Goal: Transaction & Acquisition: Purchase product/service

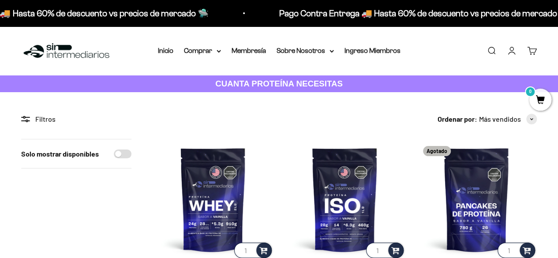
click at [511, 51] on link "Iniciar sesión" at bounding box center [512, 51] width 10 height 10
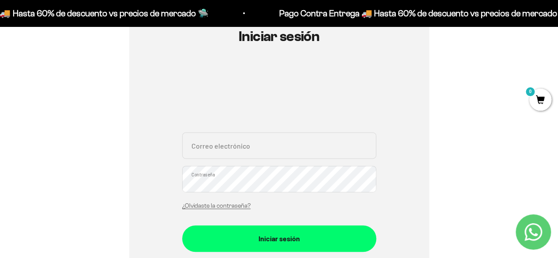
scroll to position [106, 0]
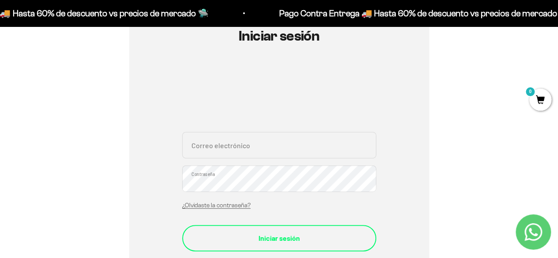
type input "fredpanastelero@gmail.com"
click at [280, 233] on div "Iniciar sesión" at bounding box center [279, 238] width 159 height 11
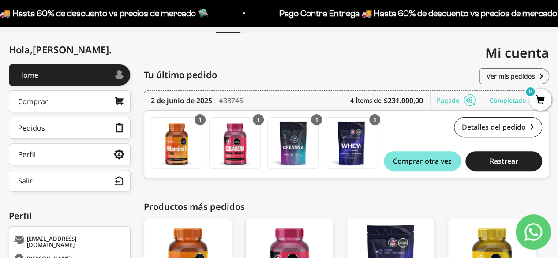
scroll to position [87, 0]
click at [497, 126] on link "Detalles del pedido" at bounding box center [498, 127] width 88 height 20
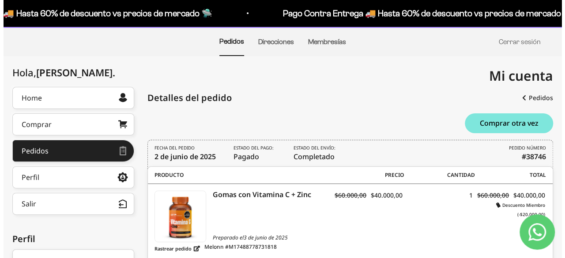
scroll to position [64, 0]
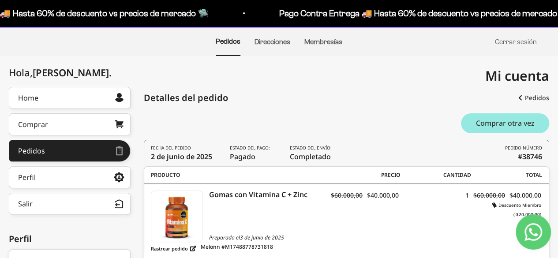
click at [502, 123] on span "Comprar otra vez" at bounding box center [505, 123] width 59 height 7
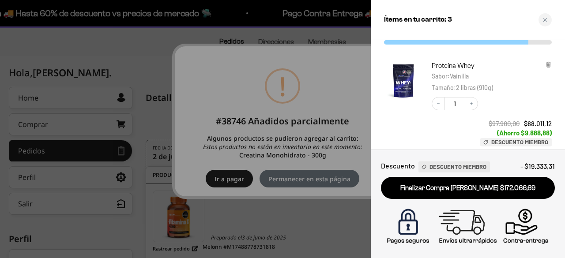
scroll to position [45, 0]
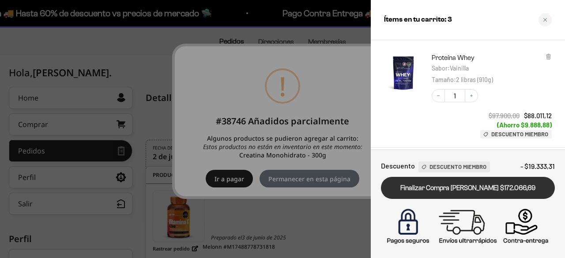
click at [472, 185] on link "Finalizar Compra Segura $172.066,69" at bounding box center [468, 188] width 174 height 23
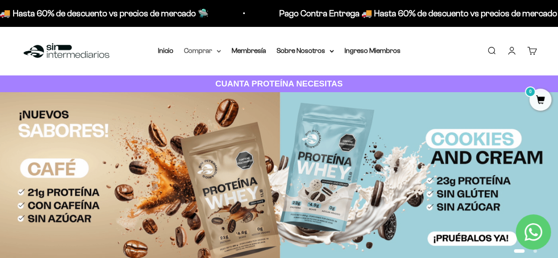
click at [202, 49] on summary "Comprar" at bounding box center [202, 50] width 37 height 11
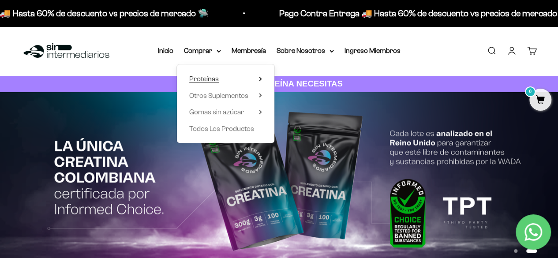
click at [213, 78] on span "Proteínas" at bounding box center [204, 79] width 30 height 8
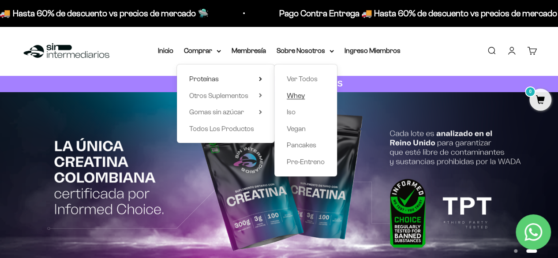
click at [297, 97] on span "Whey" at bounding box center [296, 96] width 18 height 8
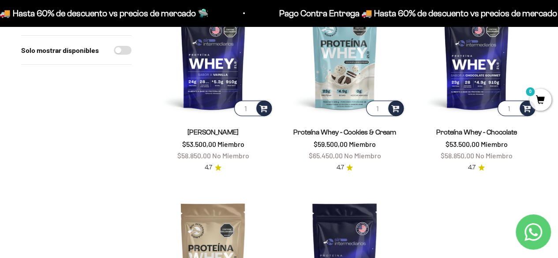
scroll to position [143, 0]
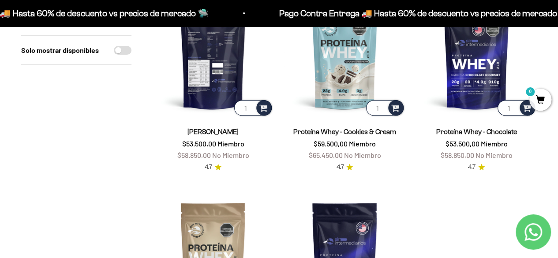
click at [217, 75] on img at bounding box center [213, 56] width 121 height 121
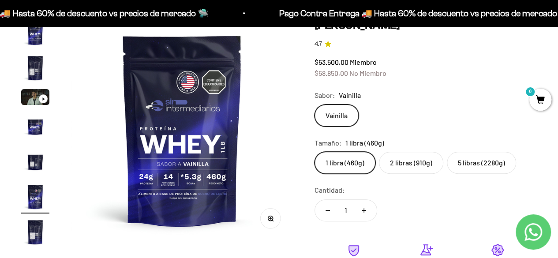
scroll to position [95, 0]
